Goal: Task Accomplishment & Management: Manage account settings

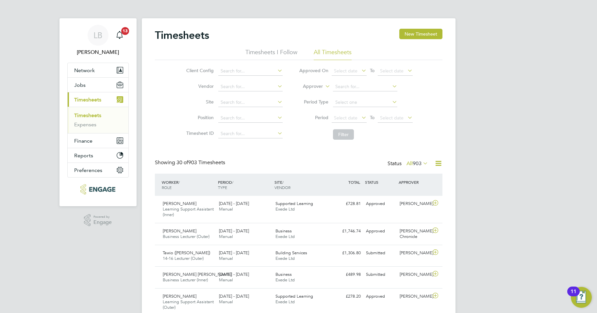
click at [344, 111] on li "Period Select date To Select date" at bounding box center [356, 118] width 130 height 16
click at [345, 117] on span "Select date" at bounding box center [346, 118] width 24 height 6
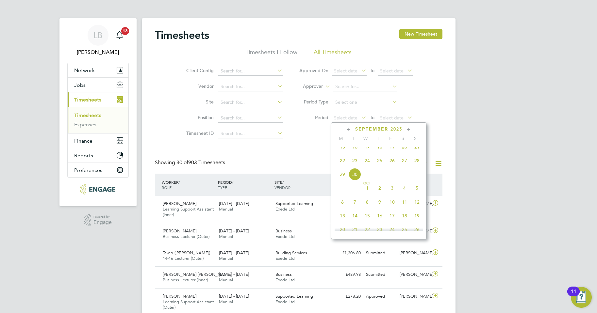
click at [342, 167] on span "22" at bounding box center [342, 160] width 12 height 12
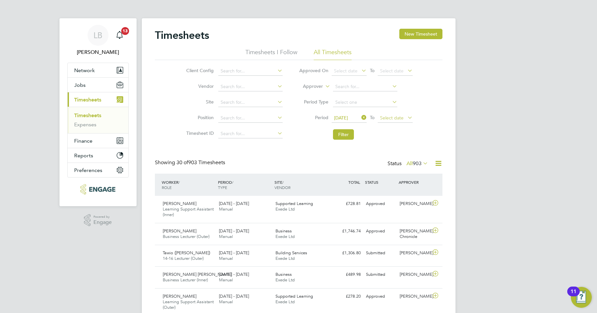
click at [383, 116] on span "Select date" at bounding box center [392, 118] width 24 height 6
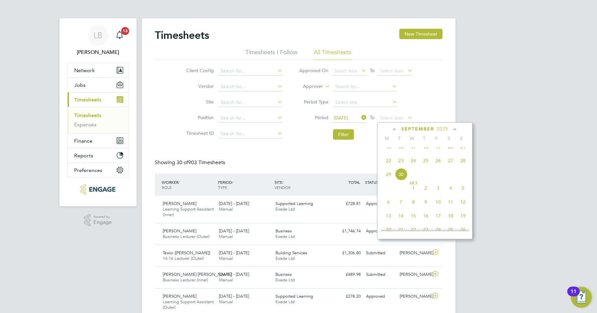
click at [463, 166] on span "28" at bounding box center [463, 160] width 12 height 12
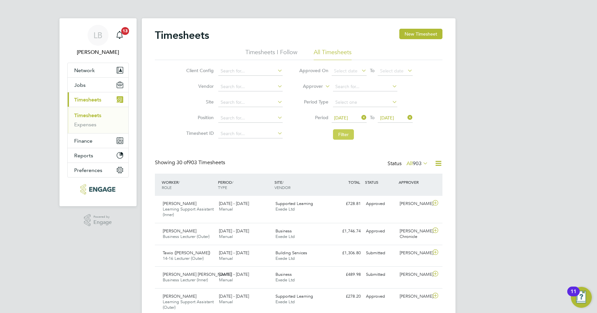
click at [348, 135] on button "Filter" at bounding box center [343, 134] width 21 height 10
click at [340, 134] on button "Filter" at bounding box center [343, 134] width 21 height 10
click at [341, 131] on button "Filter" at bounding box center [343, 134] width 21 height 10
click at [417, 38] on button "New Timesheet" at bounding box center [420, 34] width 43 height 10
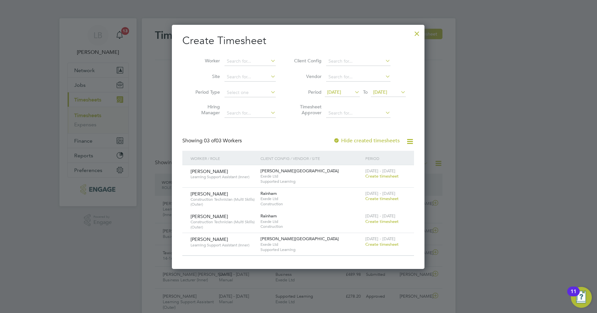
click at [339, 91] on span "[DATE]" at bounding box center [334, 92] width 14 height 6
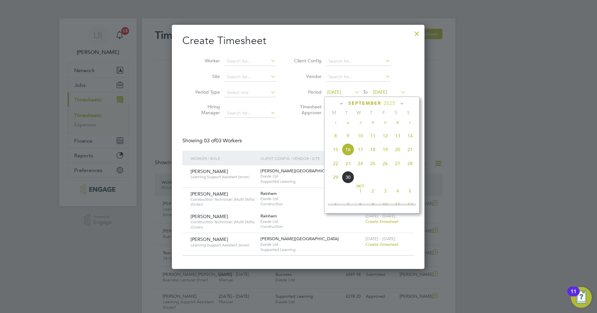
click at [334, 170] on span "22" at bounding box center [335, 163] width 12 height 12
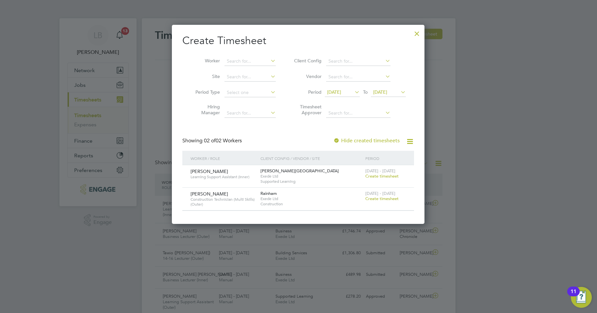
click at [384, 90] on span "[DATE]" at bounding box center [380, 92] width 14 height 6
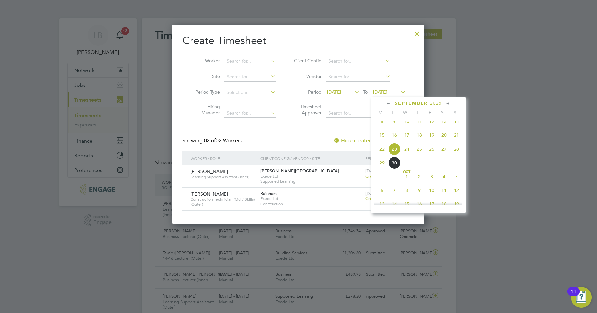
click at [457, 155] on span "28" at bounding box center [456, 149] width 12 height 12
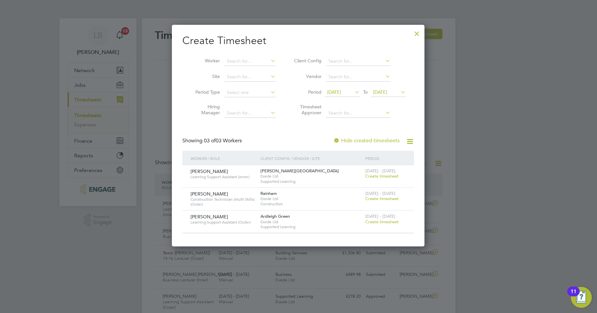
click at [419, 33] on div at bounding box center [417, 32] width 12 height 12
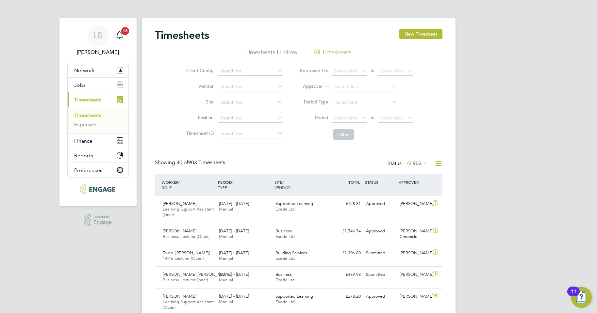
click at [324, 88] on icon at bounding box center [324, 85] width 0 height 6
click at [315, 95] on li "Worker" at bounding box center [307, 94] width 32 height 8
click at [346, 86] on input at bounding box center [365, 86] width 64 height 9
click at [348, 93] on li "Sian Evans" at bounding box center [364, 95] width 65 height 9
type input "Sian Evans"
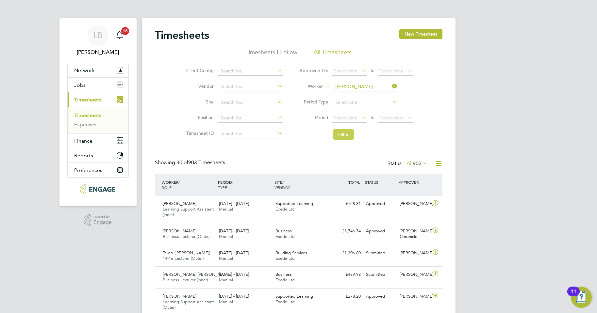
click at [344, 132] on button "Filter" at bounding box center [343, 134] width 21 height 10
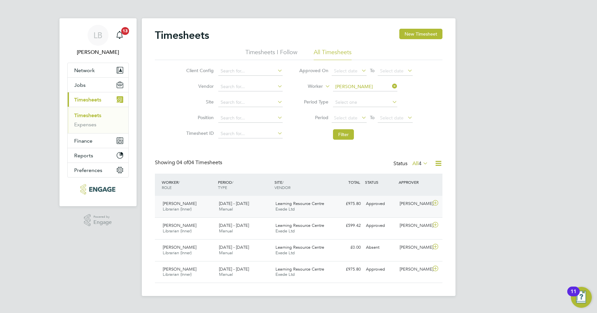
click at [327, 210] on div "Learning Resource Centre Exede Ltd" at bounding box center [301, 207] width 57 height 16
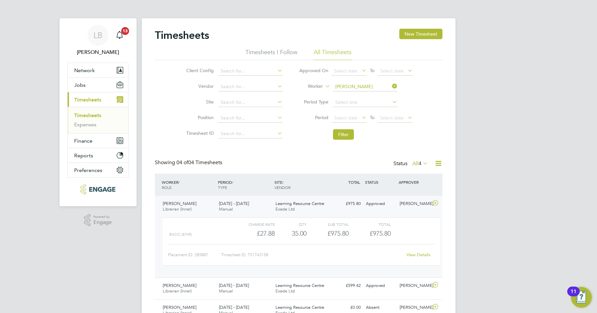
click at [413, 254] on link "View Details" at bounding box center [418, 255] width 24 height 6
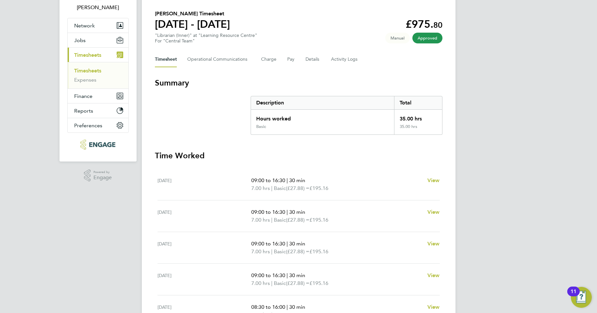
scroll to position [116, 0]
